Goal: Navigation & Orientation: Find specific page/section

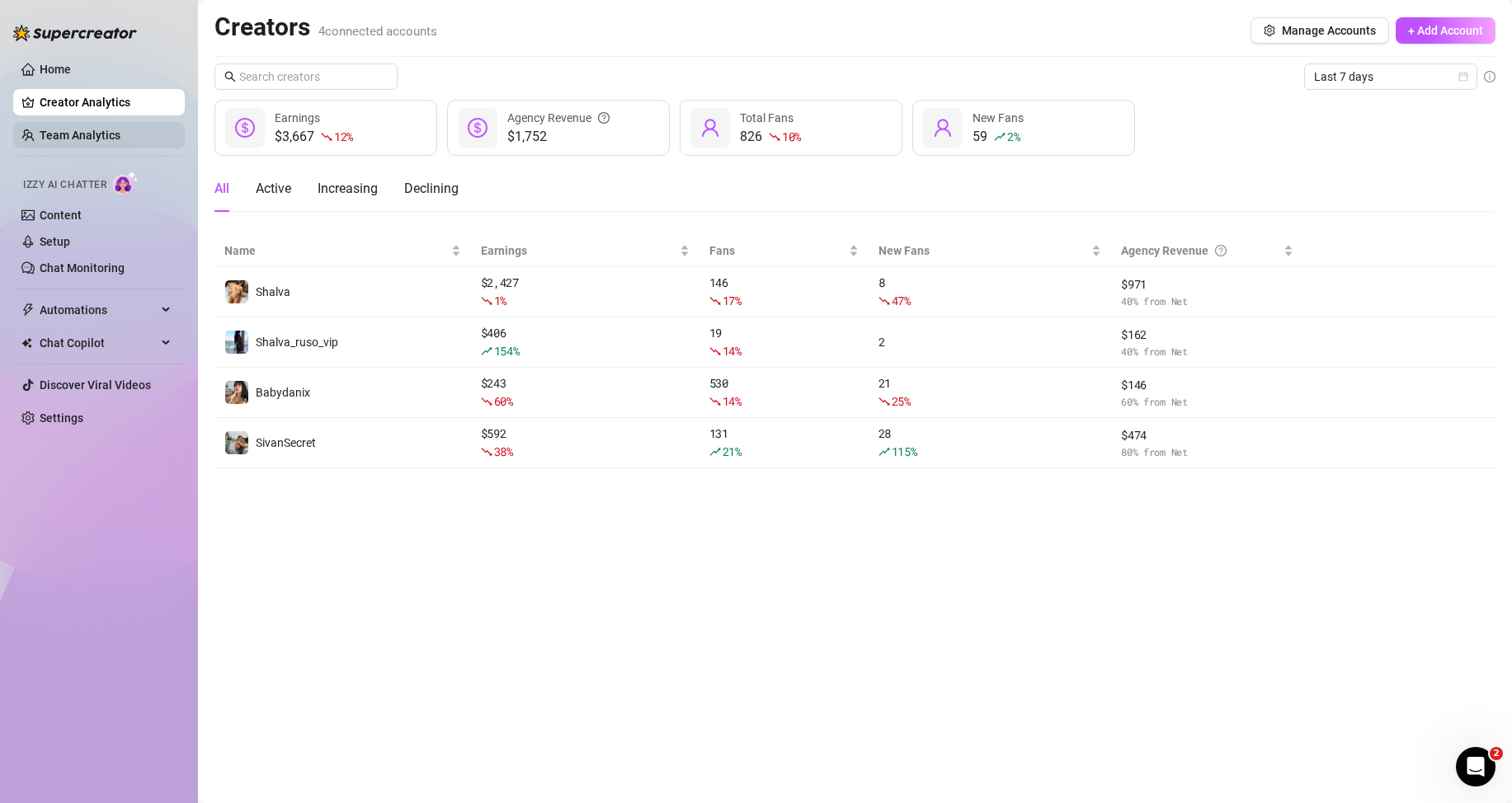
click at [120, 134] on link "Team Analytics" at bounding box center [79, 135] width 80 height 13
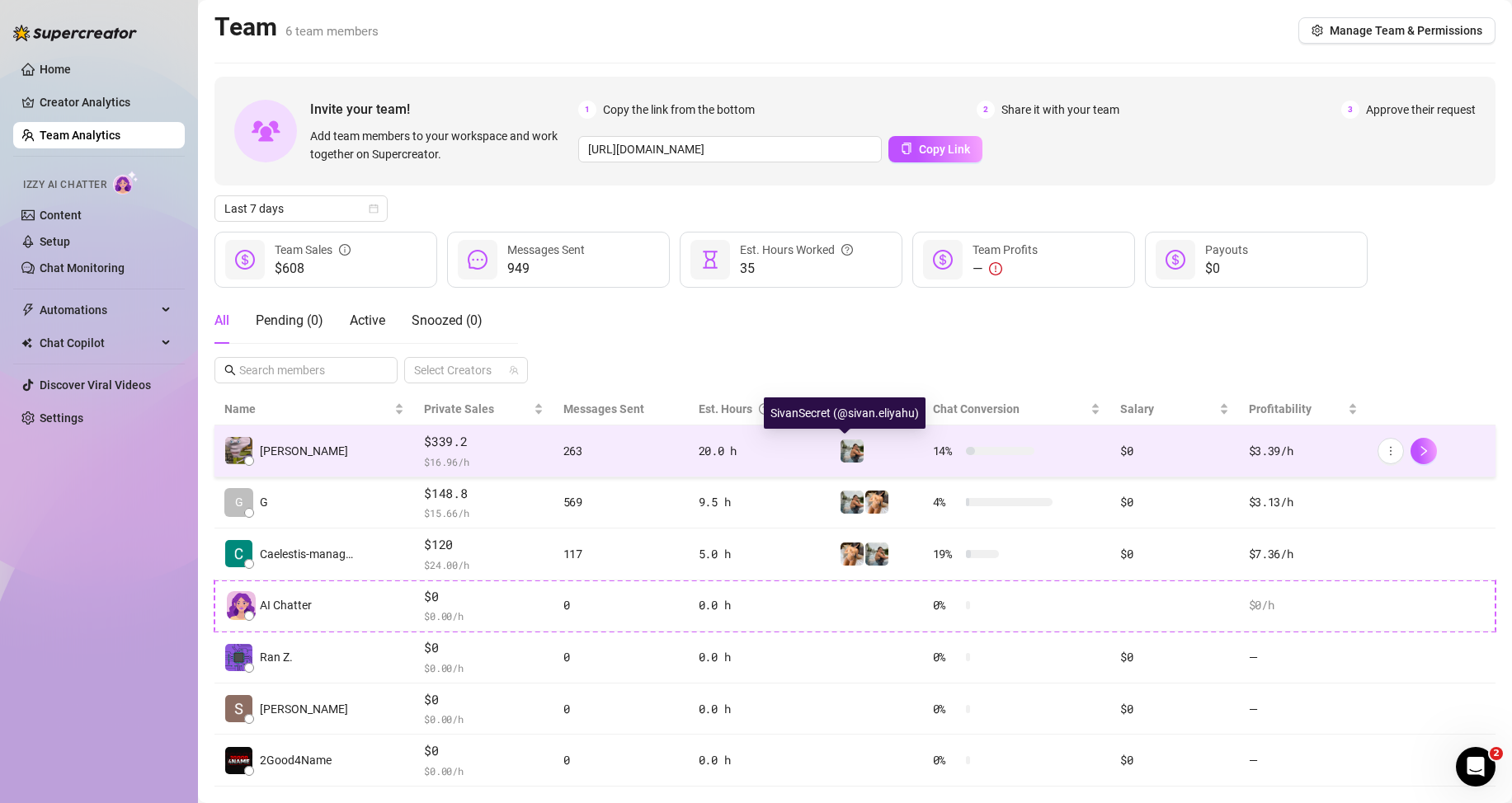
click at [856, 446] on img at bounding box center [852, 451] width 23 height 23
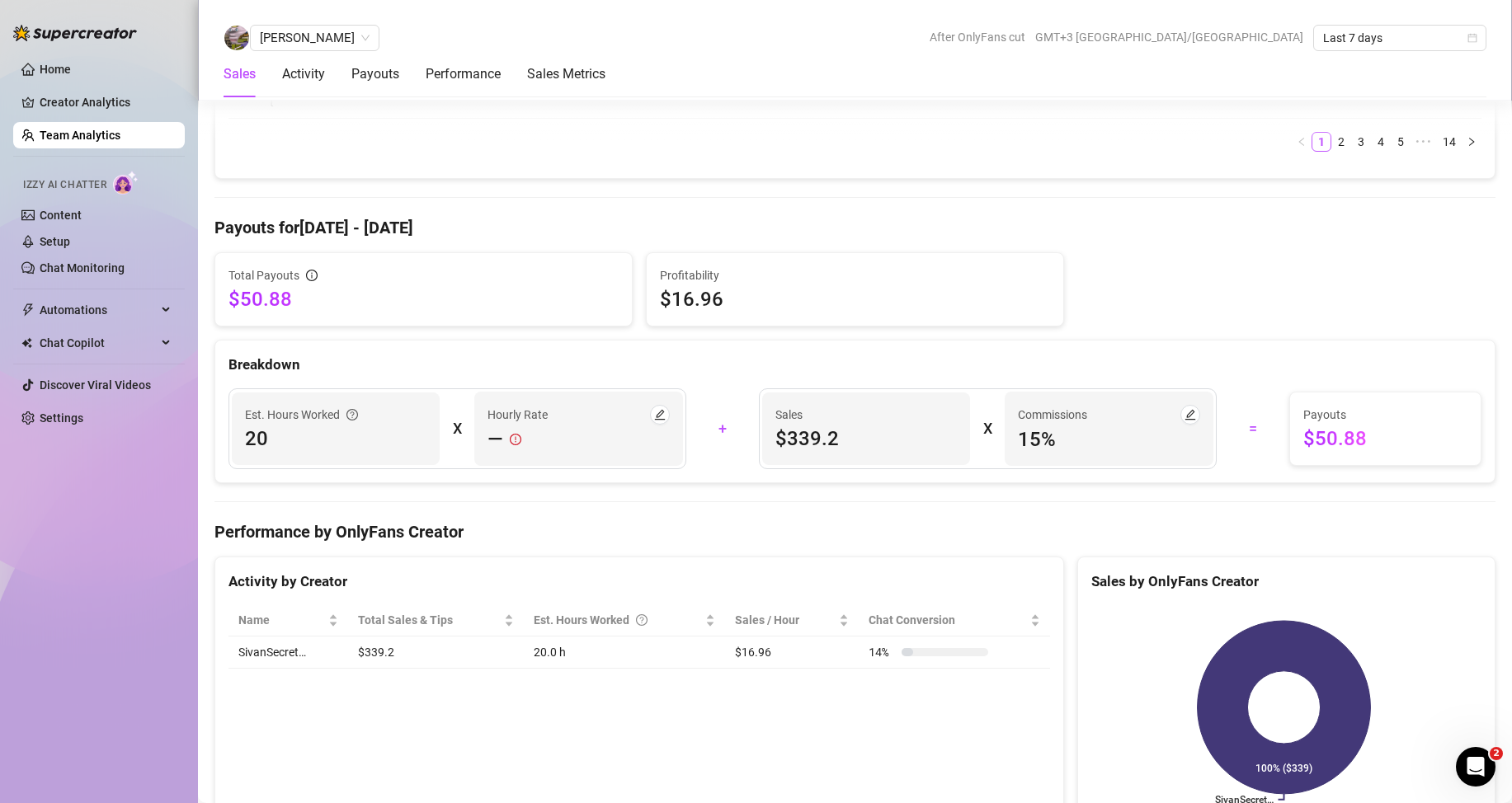
scroll to position [2062, 0]
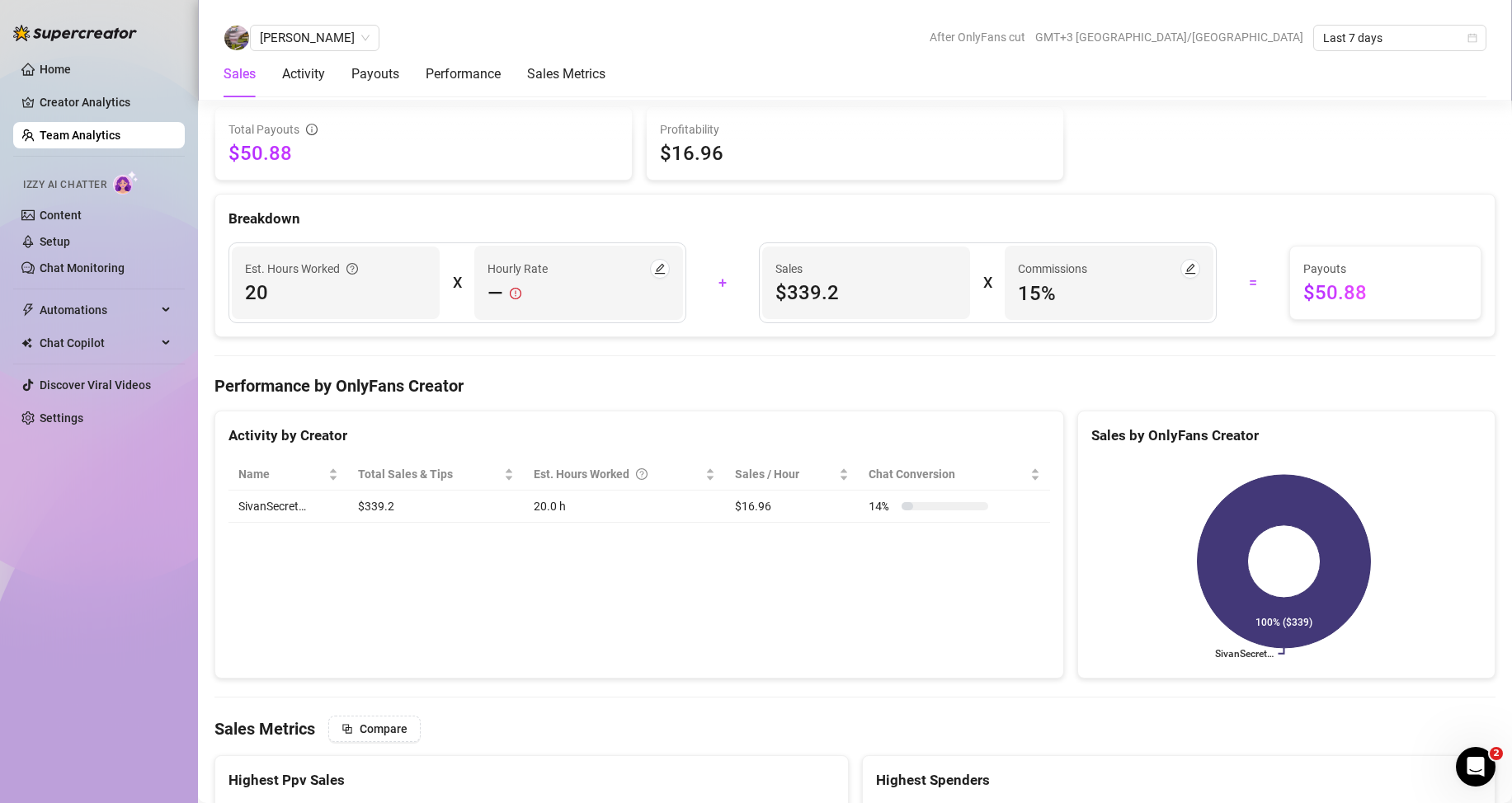
click at [1030, 294] on span "15 %" at bounding box center [1108, 293] width 182 height 27
drag, startPoint x: 1030, startPoint y: 294, endPoint x: 1017, endPoint y: 294, distance: 13.0
click at [1018, 294] on span "15 %" at bounding box center [1108, 293] width 182 height 27
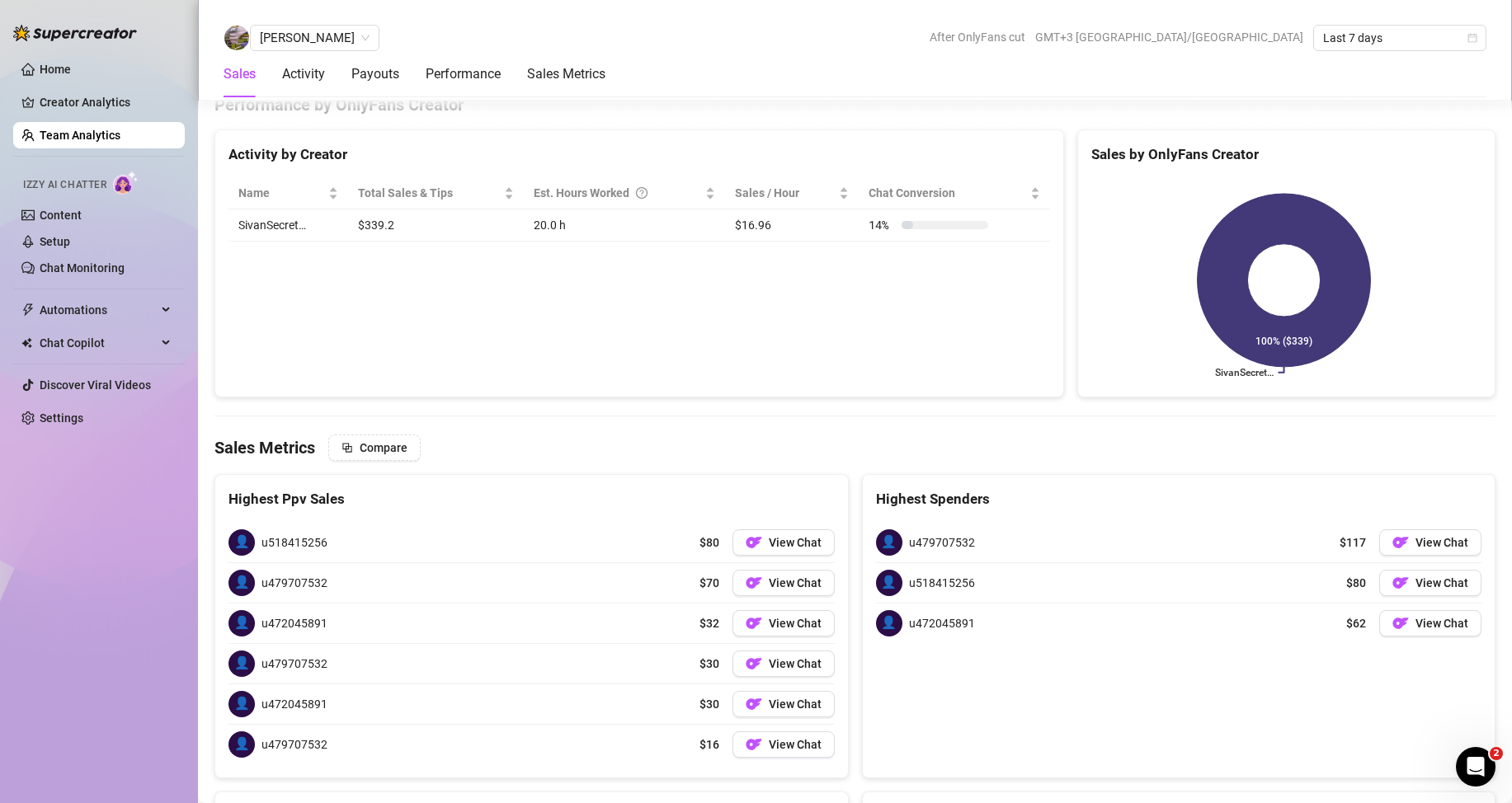
scroll to position [2337, 0]
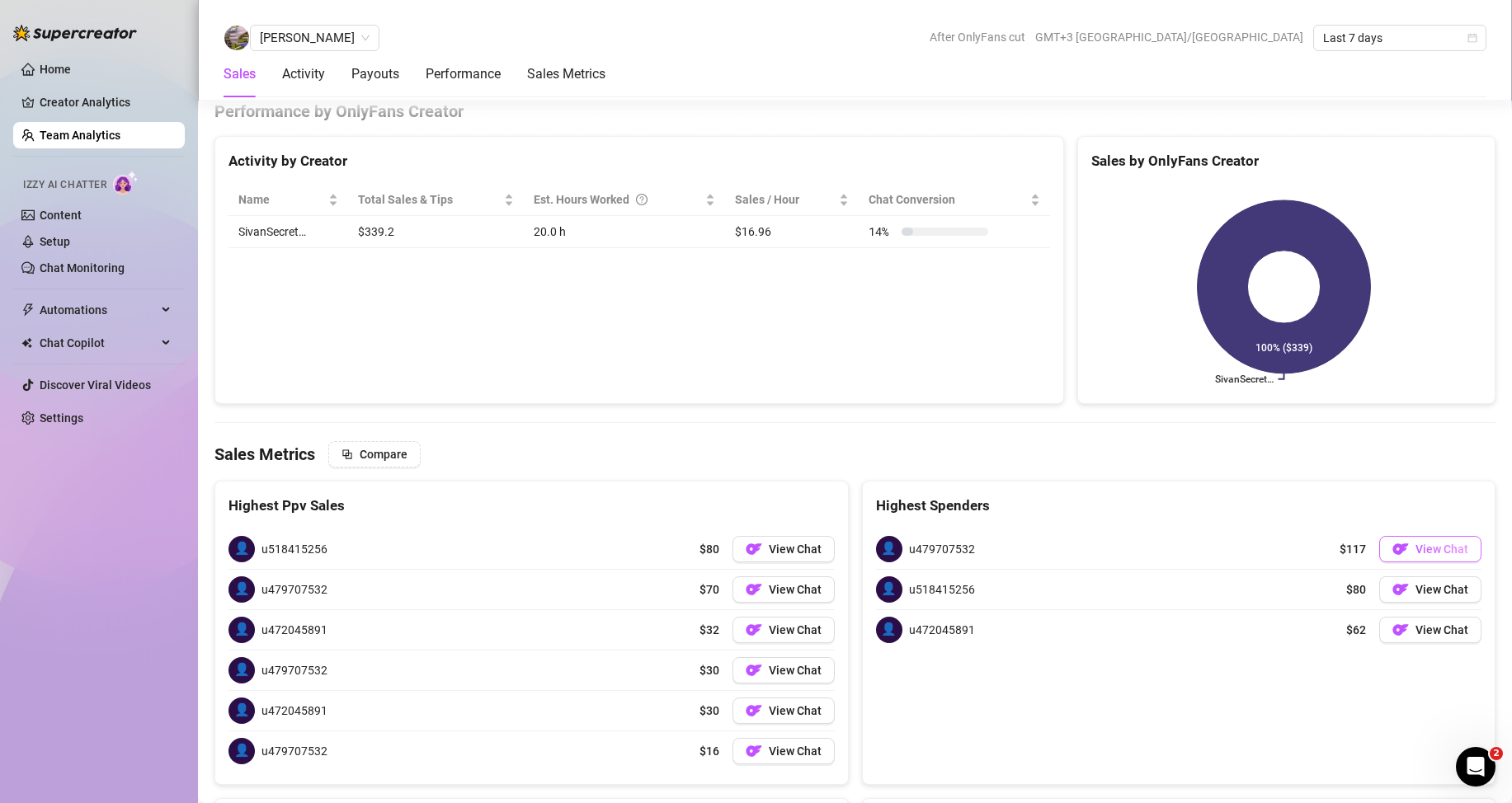
click at [1416, 550] on span "View Chat" at bounding box center [1442, 549] width 53 height 13
